Goal: Browse casually: Explore the website without a specific task or goal

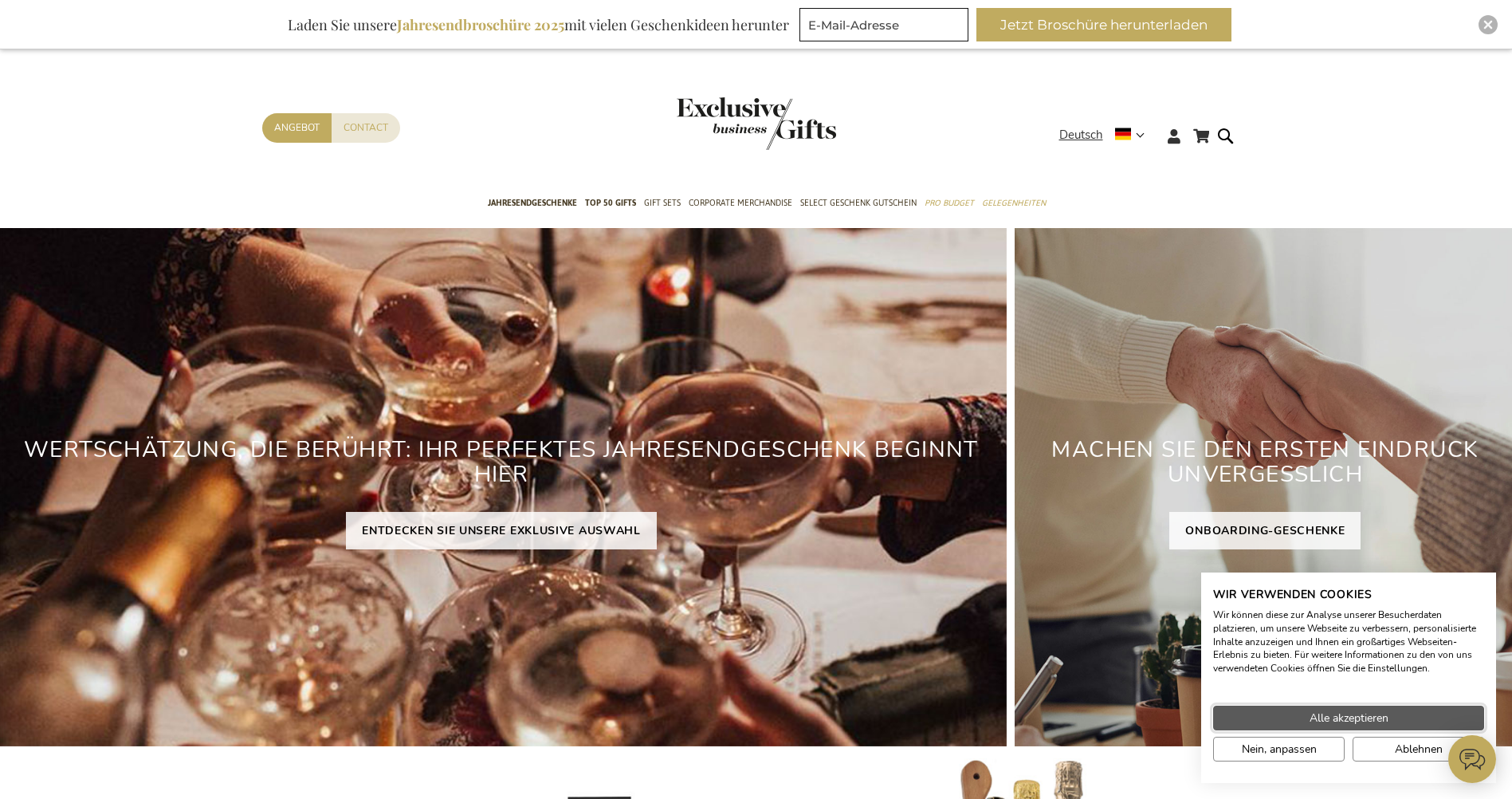
click at [1445, 715] on button "Alle akzeptieren" at bounding box center [1348, 718] width 271 height 25
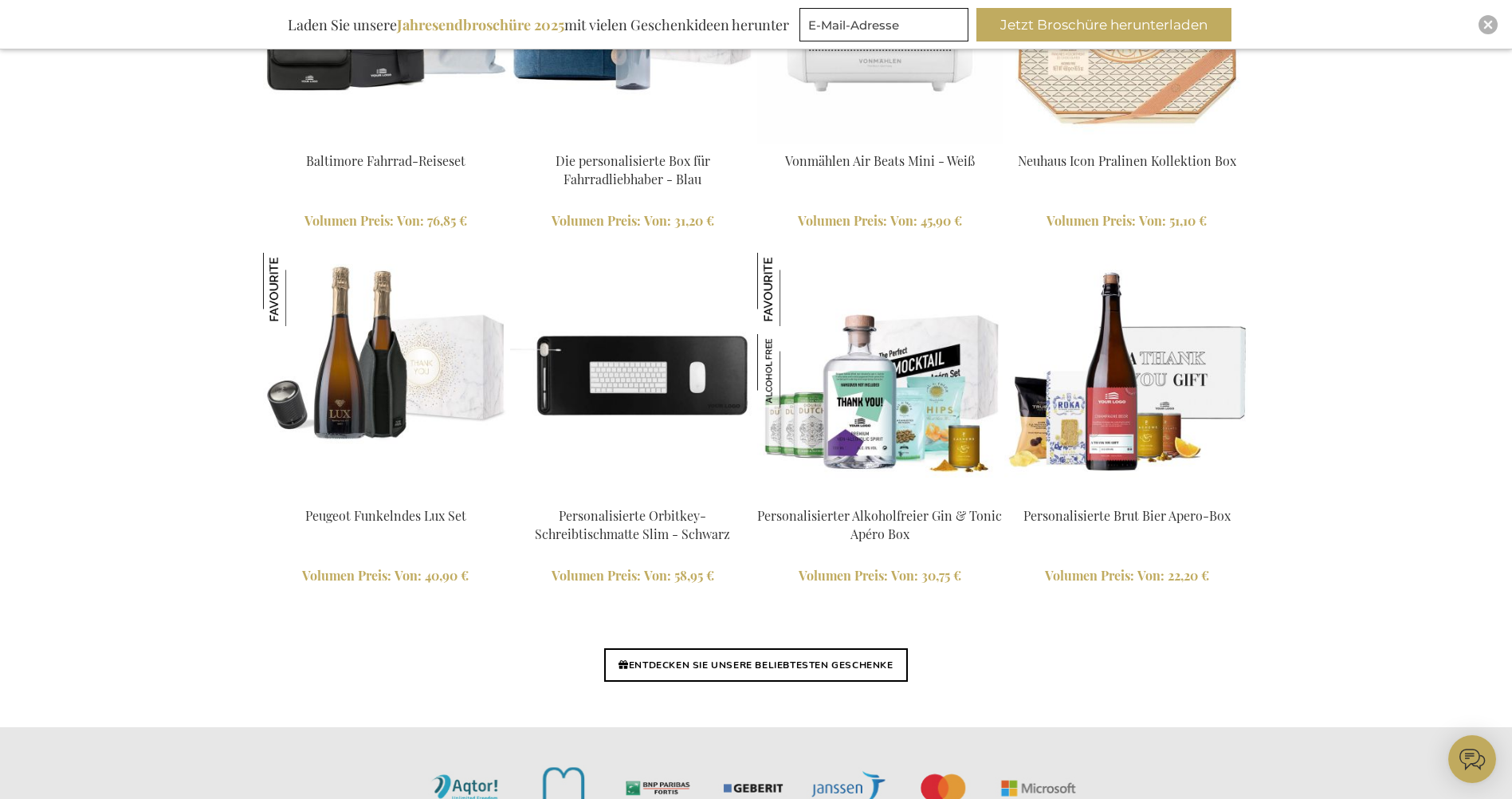
scroll to position [3587, 0]
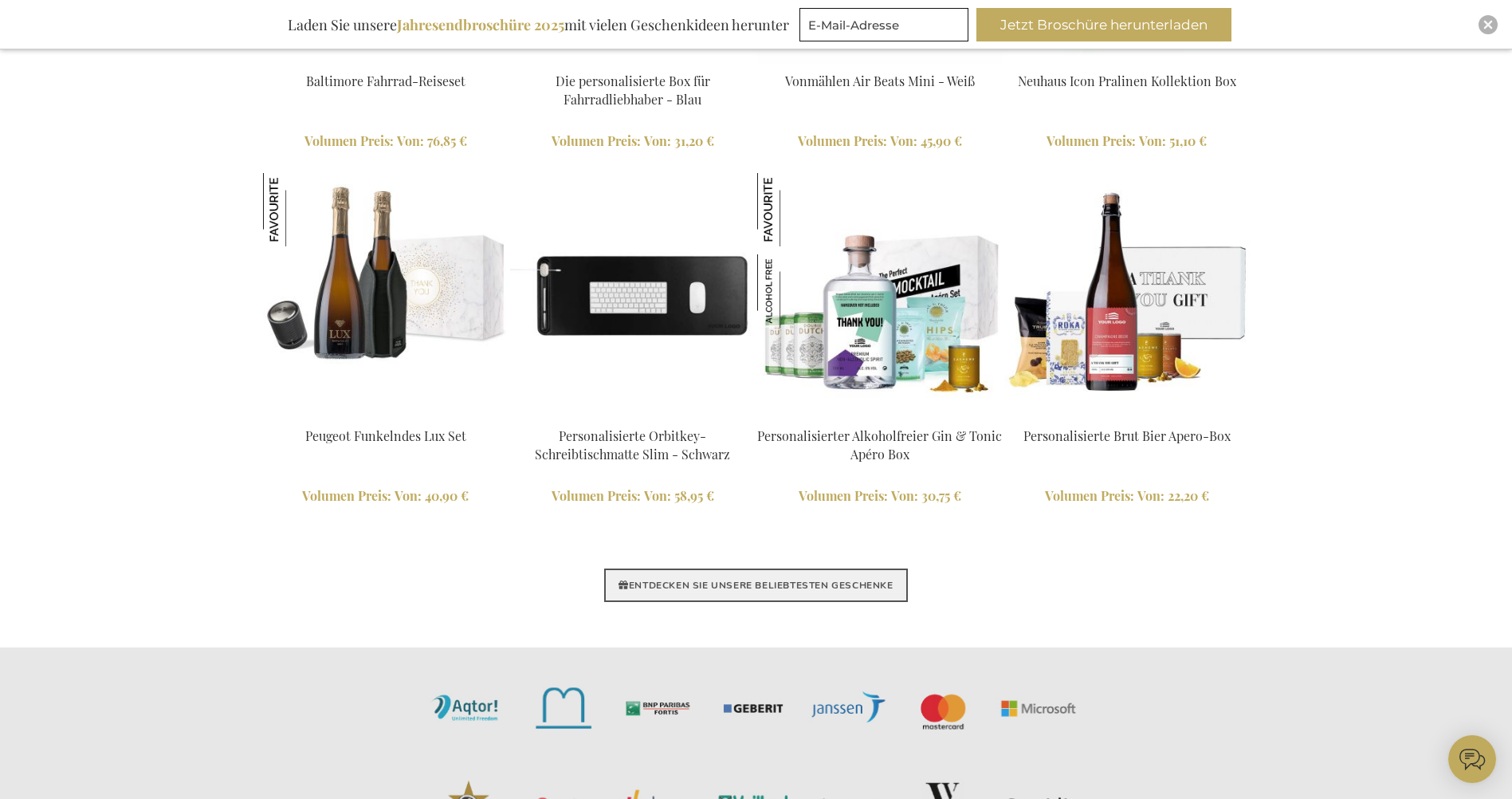
click at [853, 581] on link "ENTDECKEN SIE UNSERE BELIEBTESTEN GESCHENKE" at bounding box center [755, 585] width 302 height 34
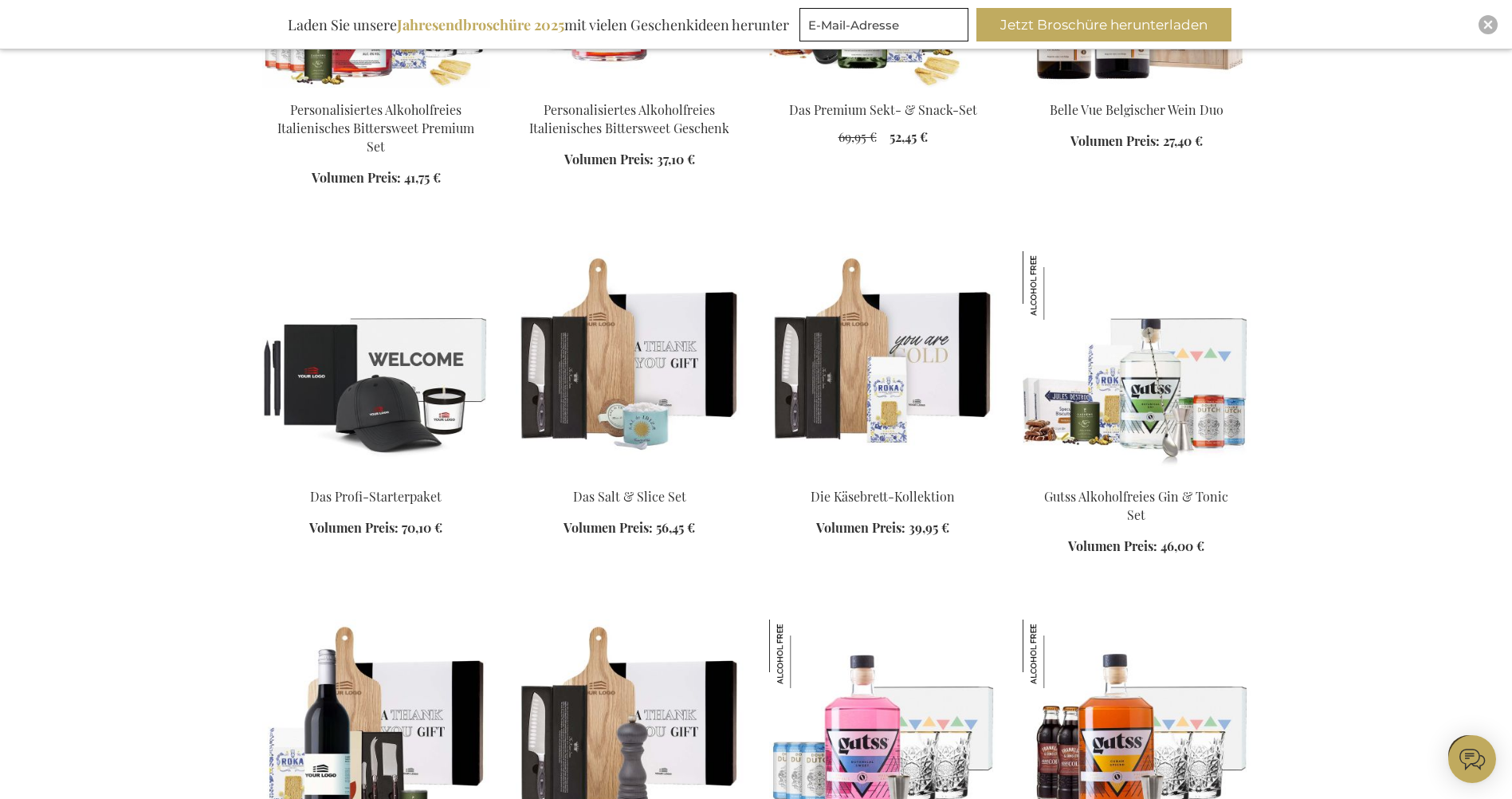
scroll to position [1435, 0]
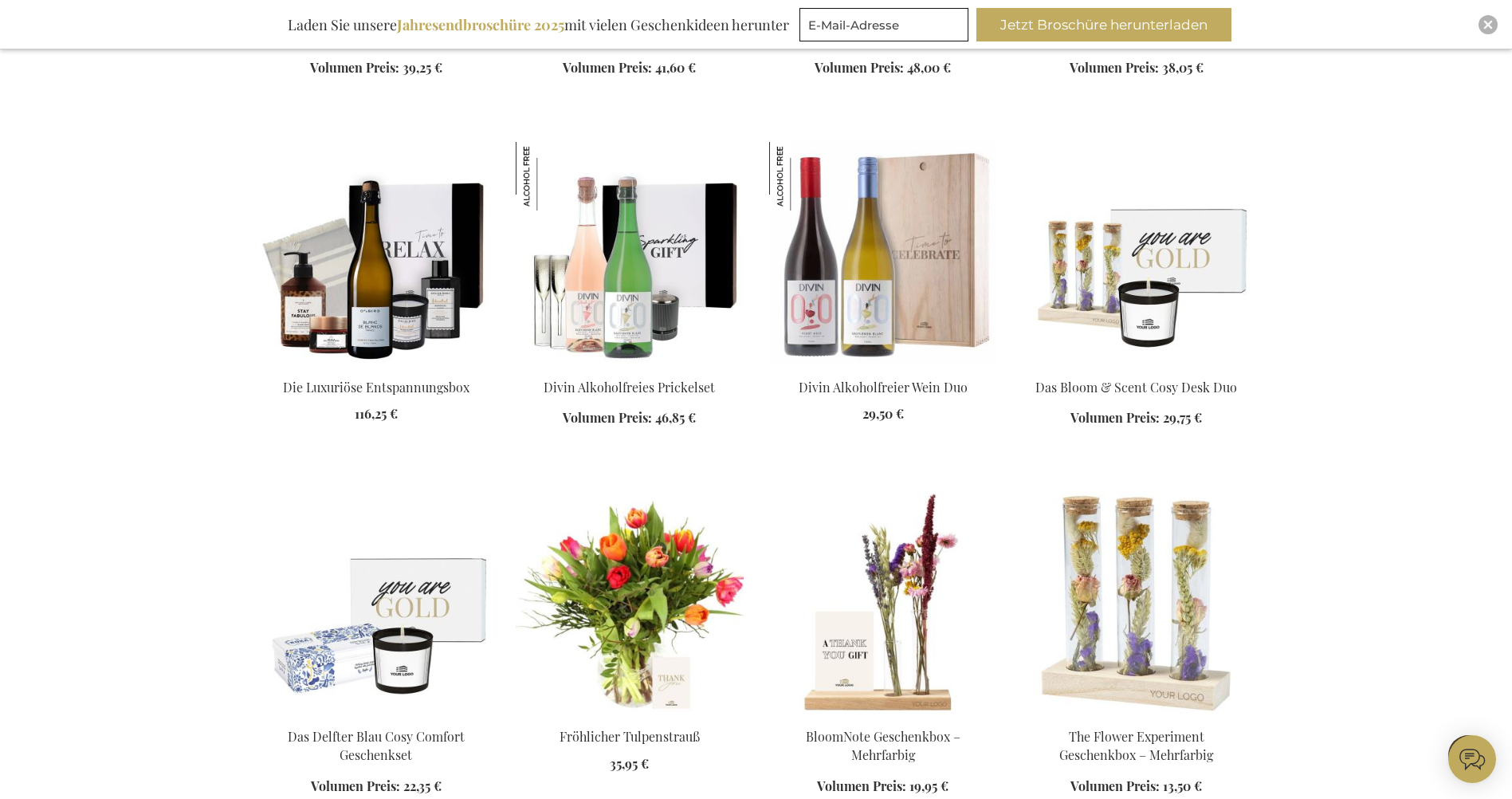
scroll to position [2710, 0]
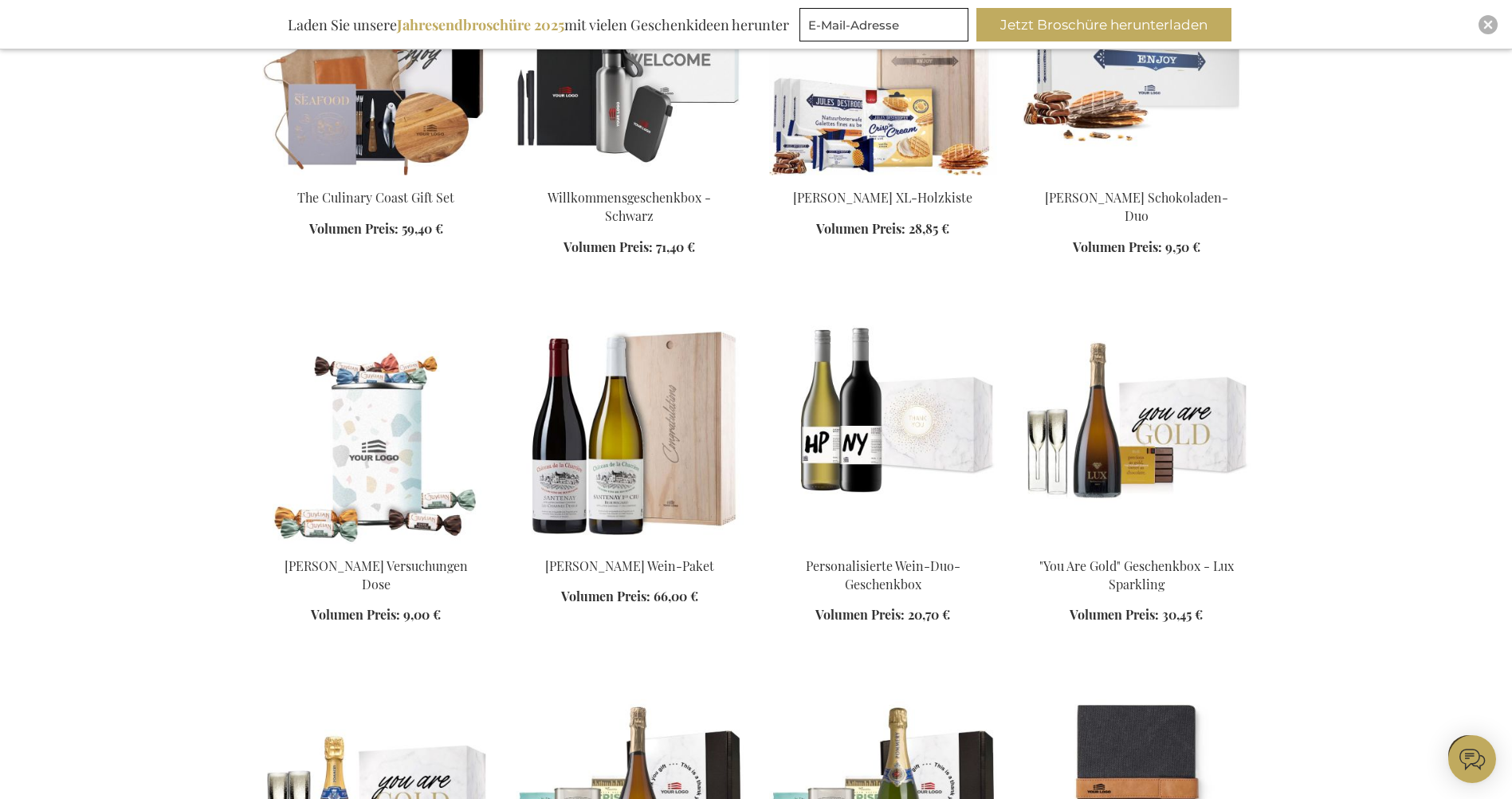
scroll to position [3985, 0]
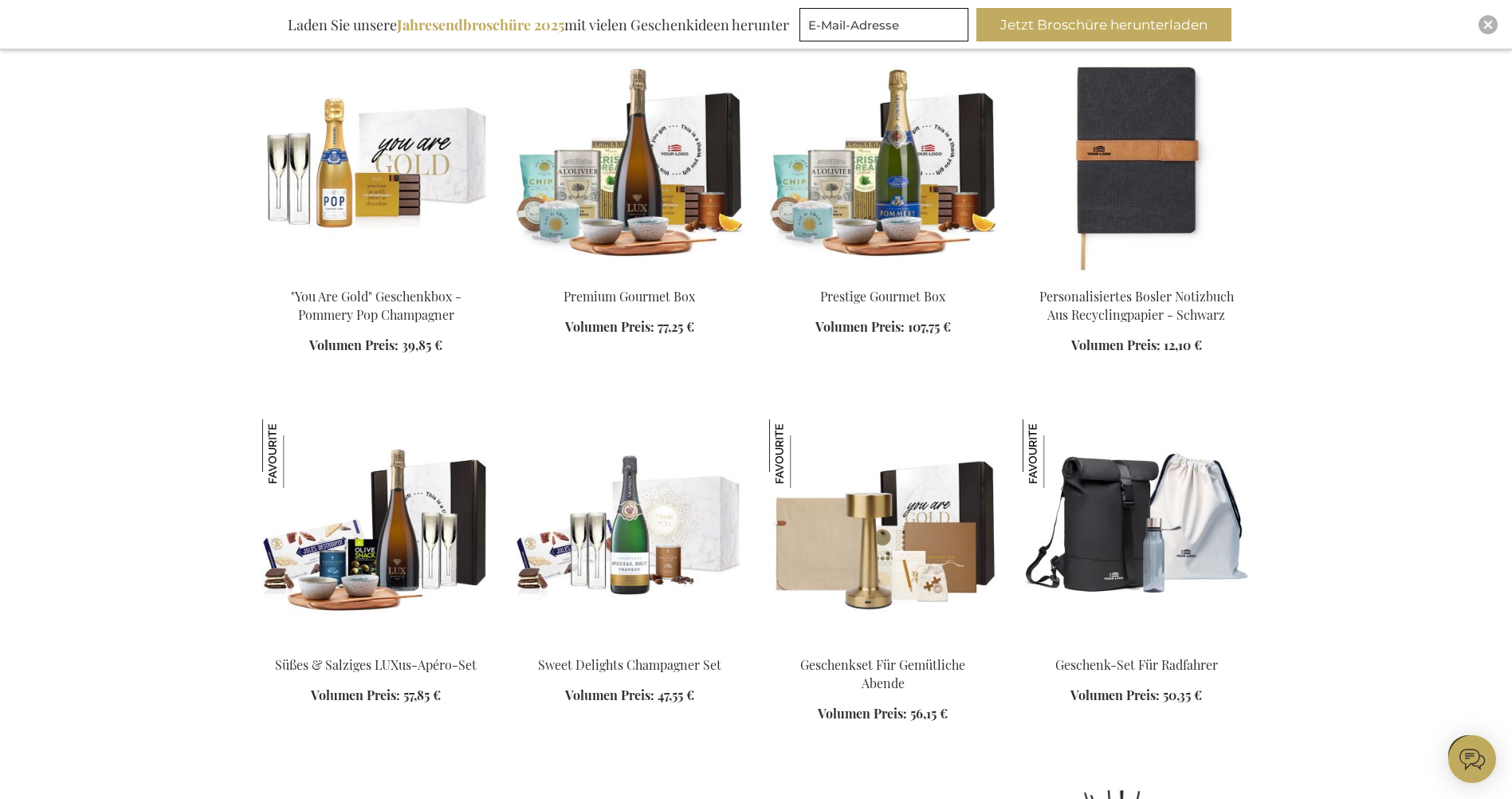
scroll to position [4623, 0]
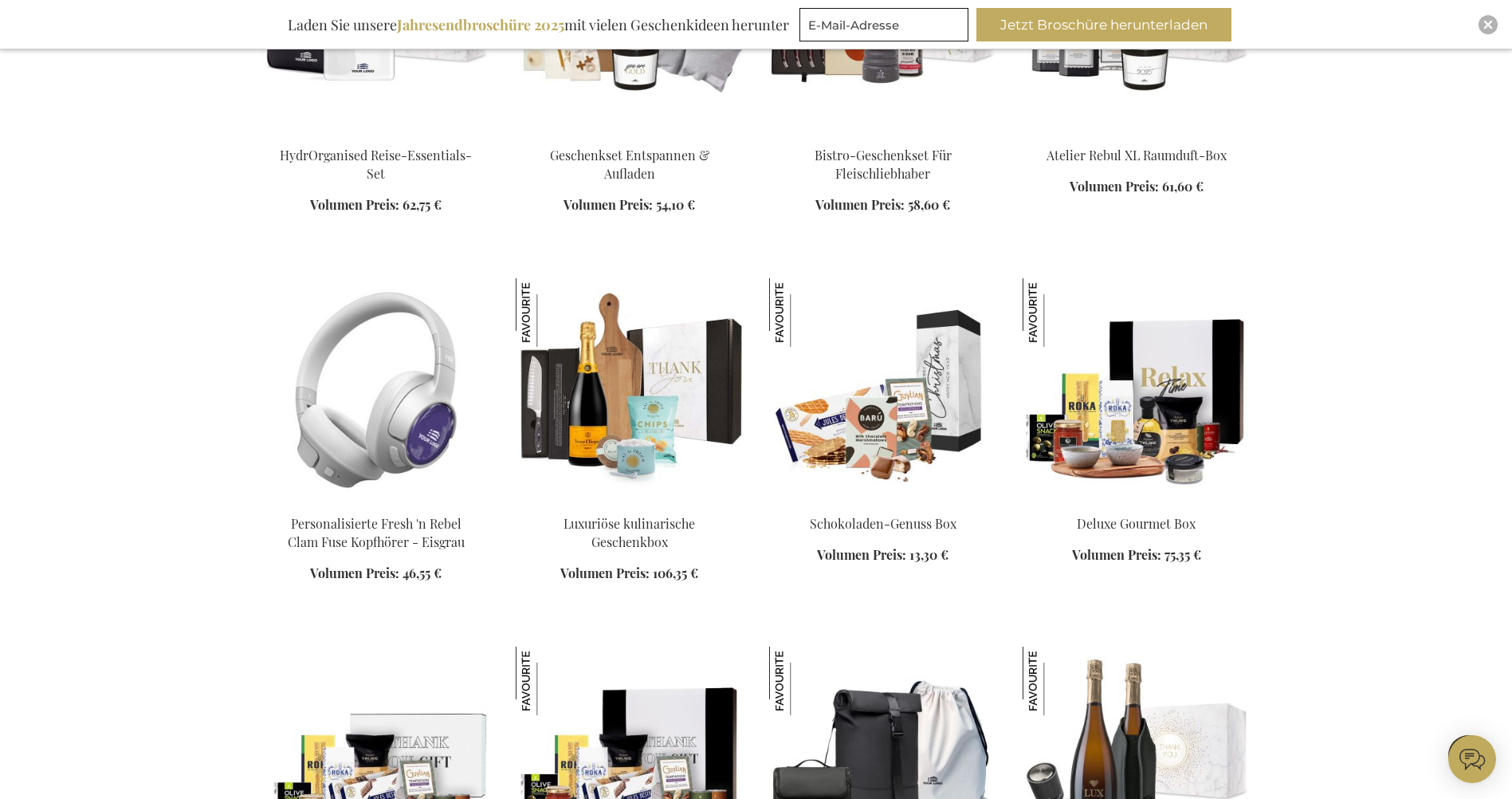
scroll to position [5581, 0]
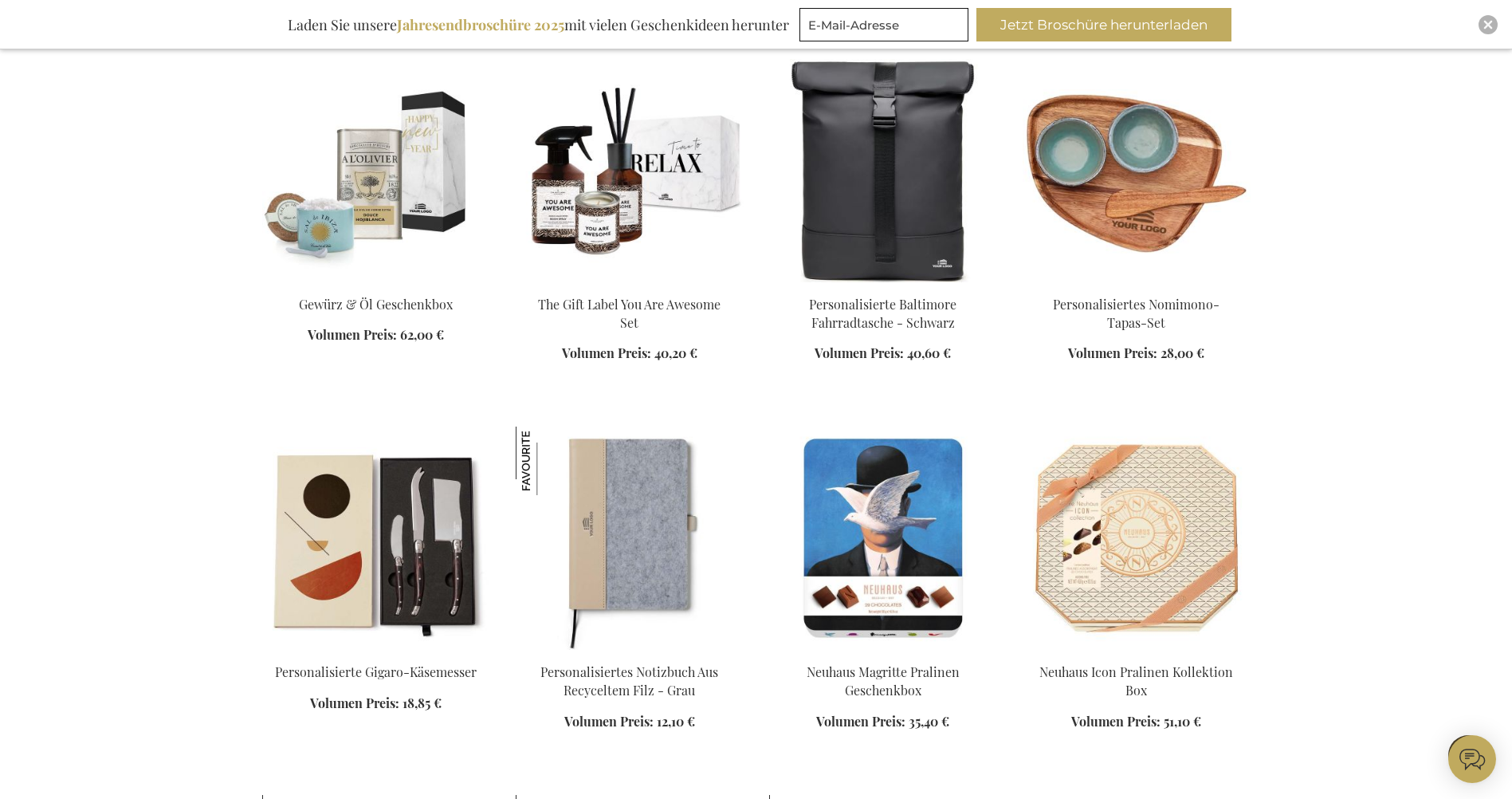
scroll to position [6936, 0]
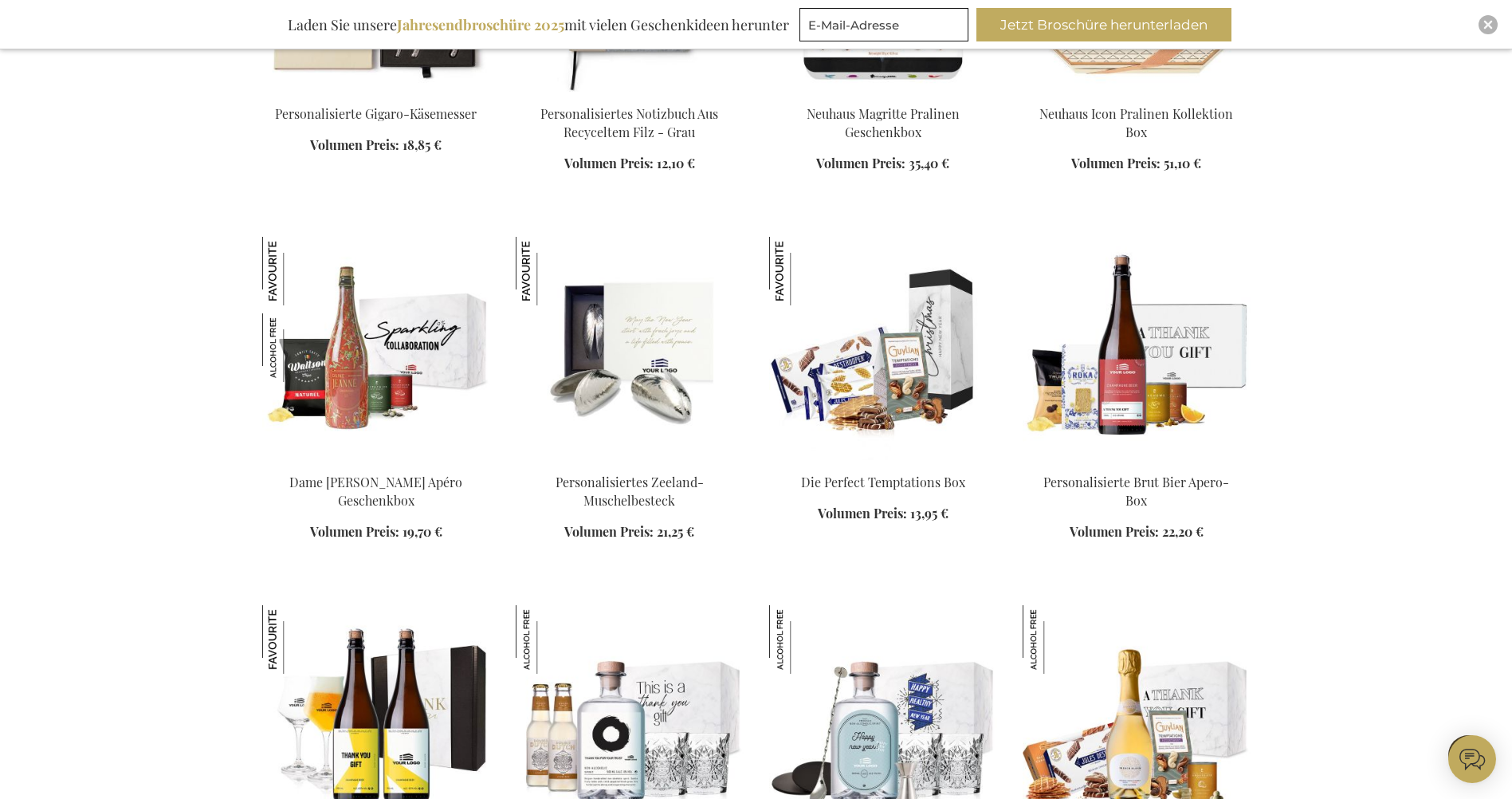
scroll to position [7733, 0]
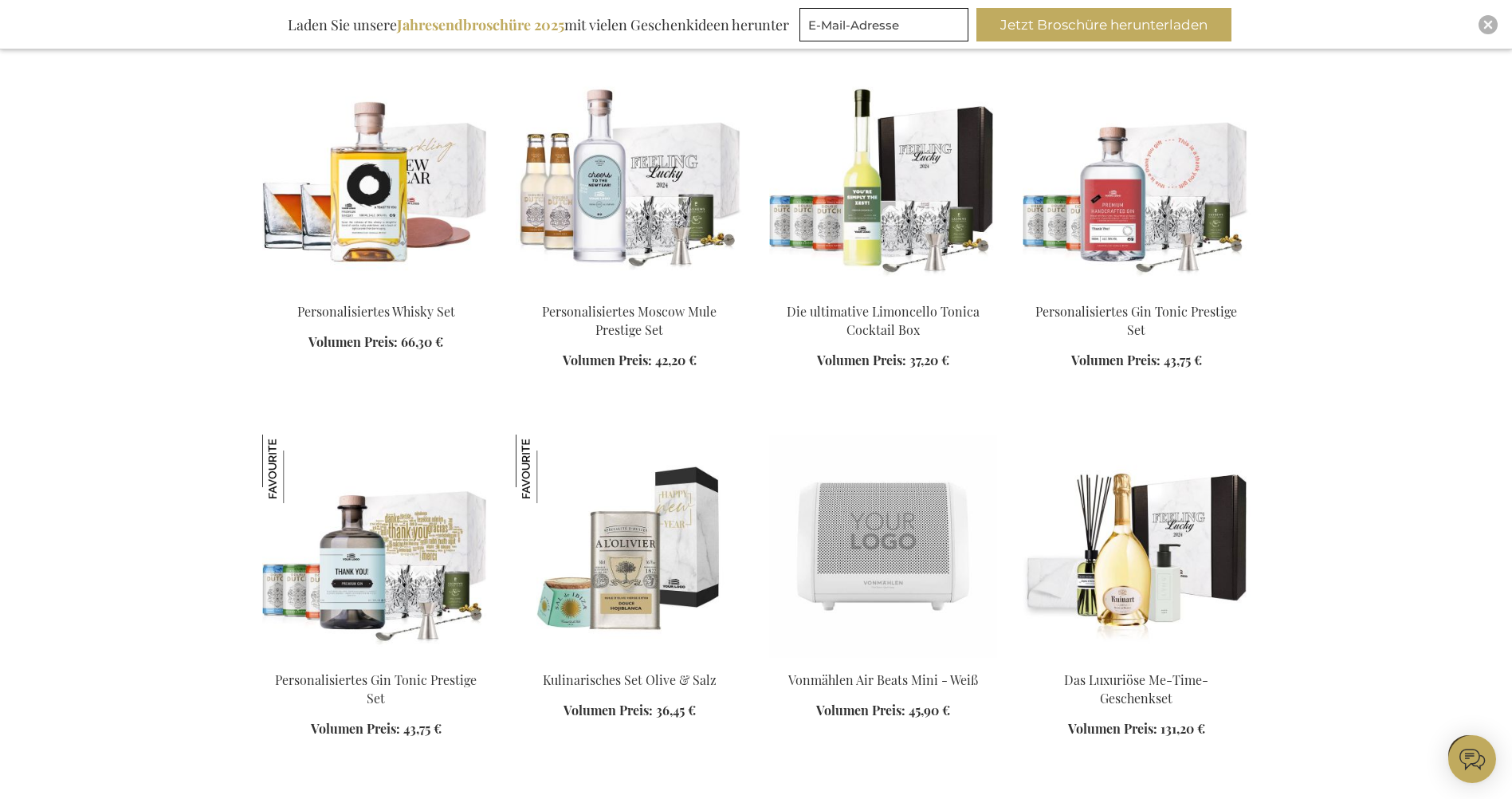
scroll to position [9008, 0]
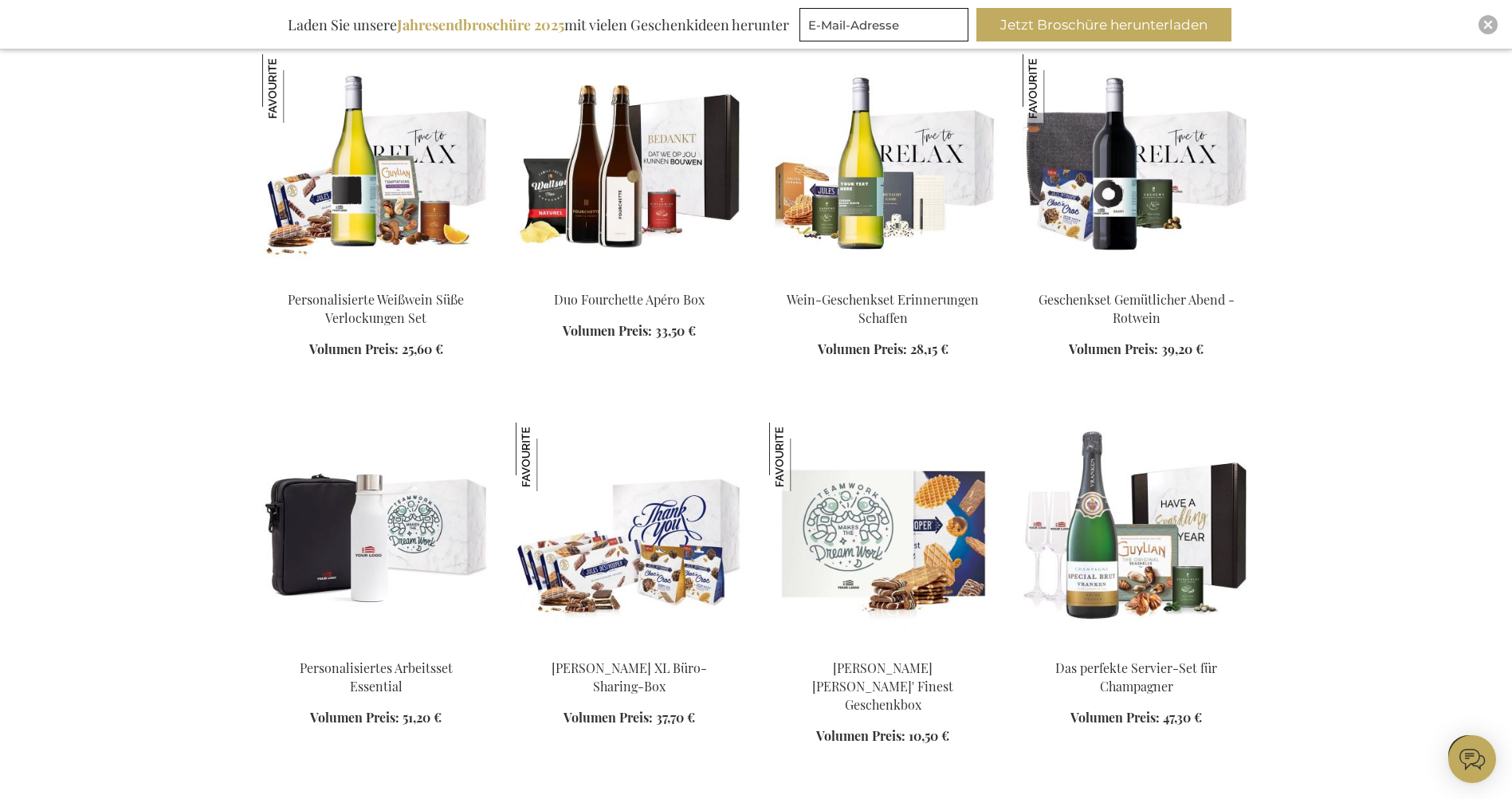
scroll to position [10044, 0]
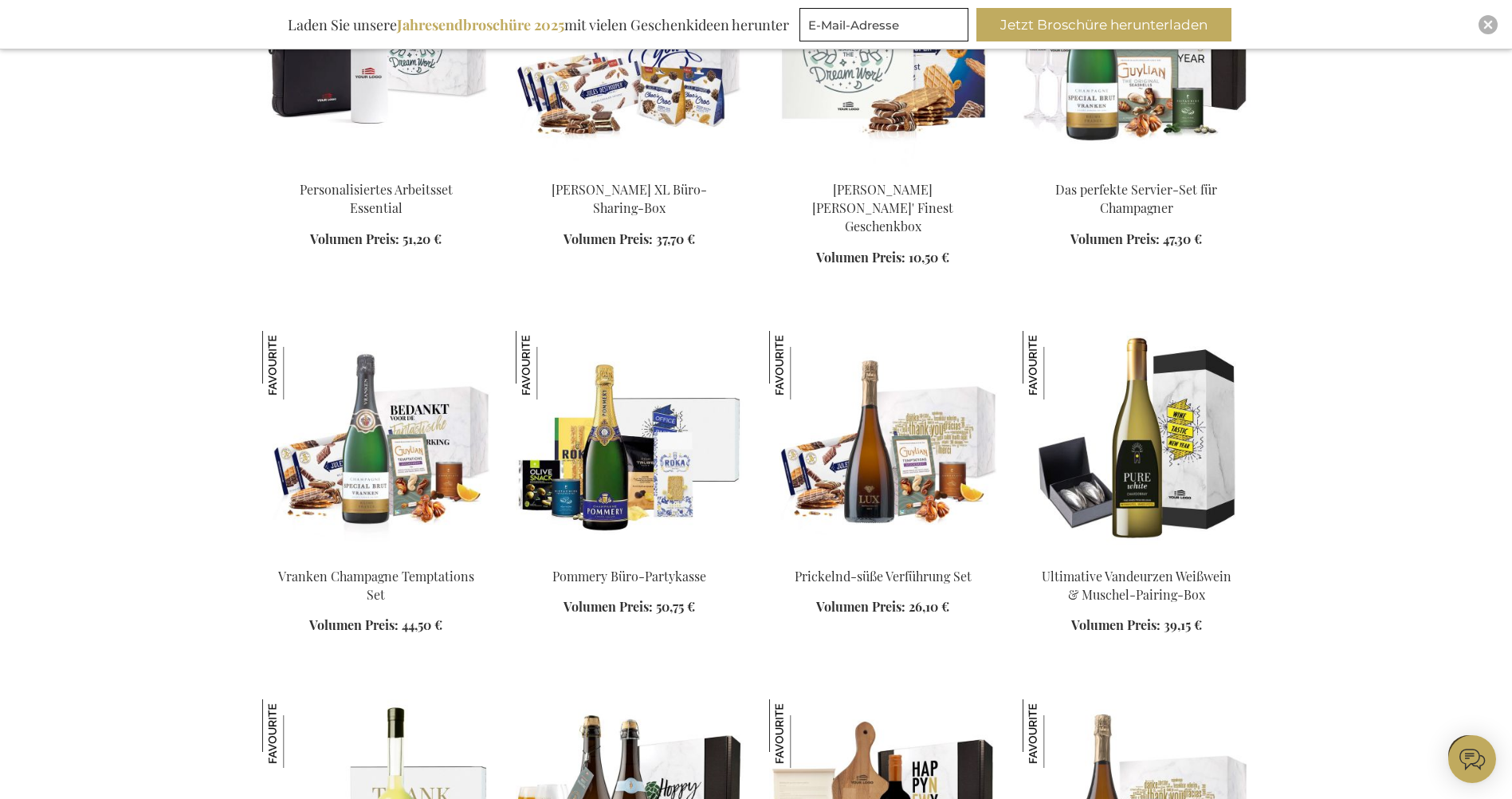
scroll to position [10682, 0]
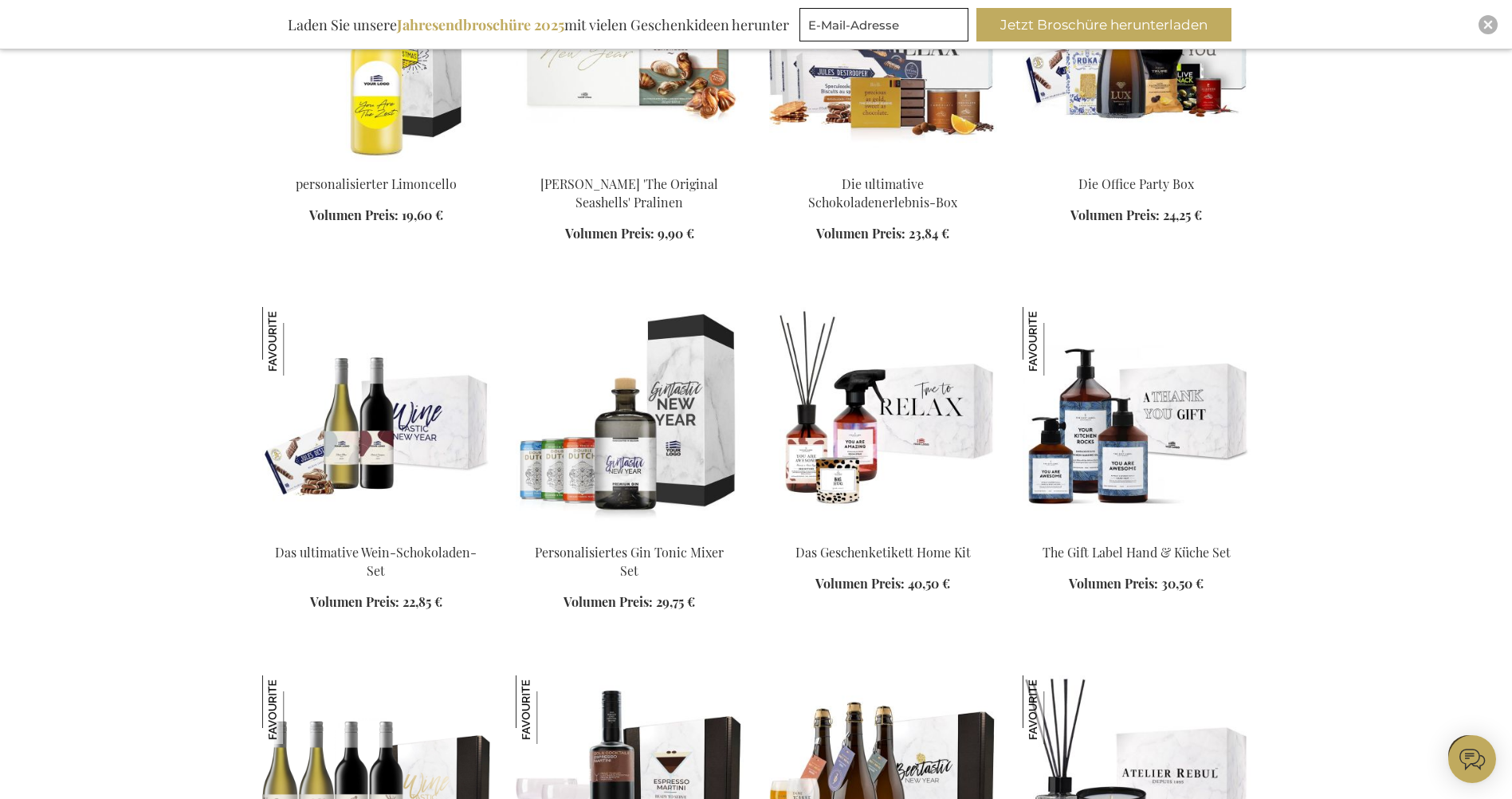
scroll to position [12117, 0]
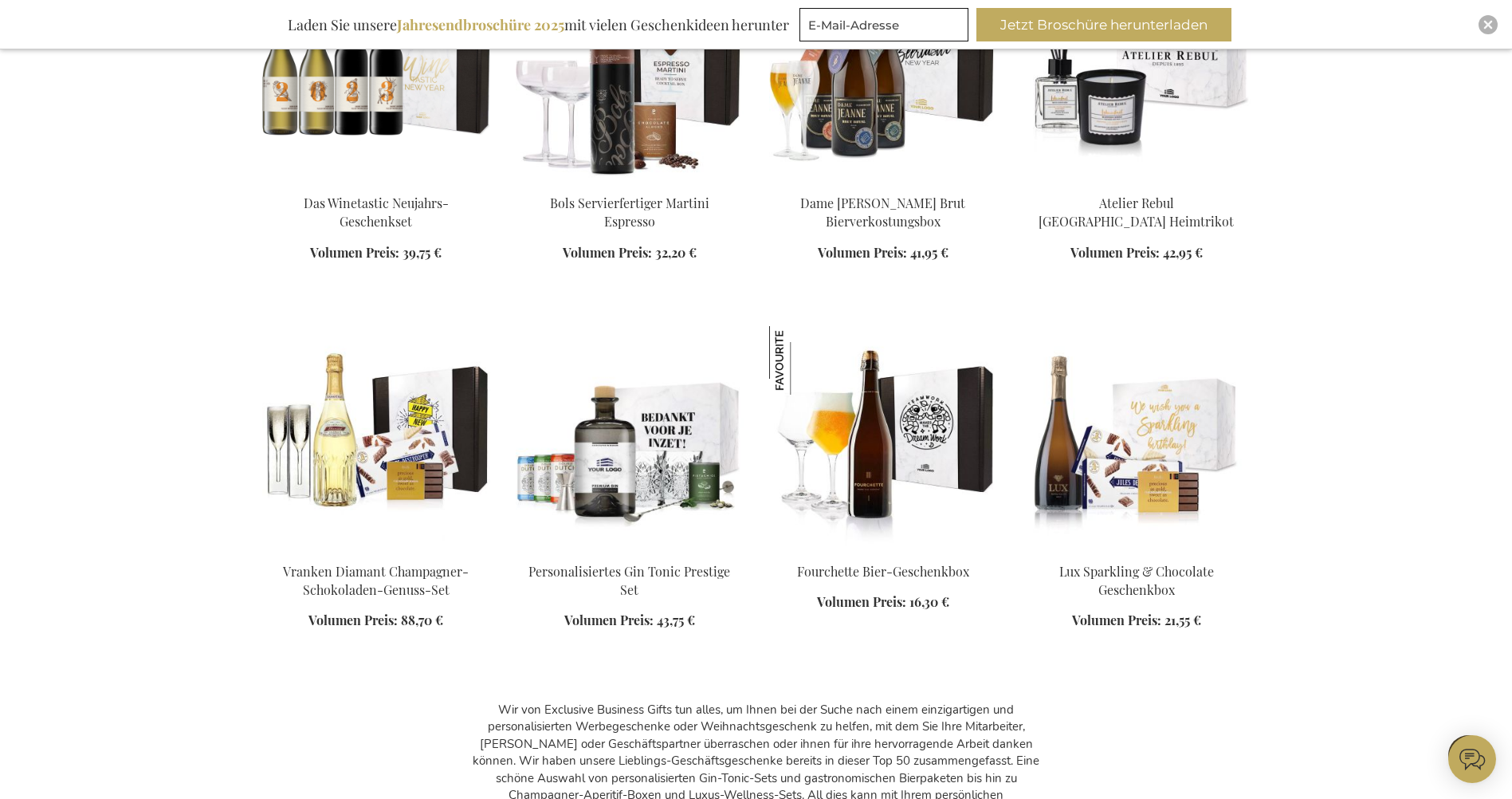
scroll to position [12914, 0]
